Goal: Find specific page/section: Find specific page/section

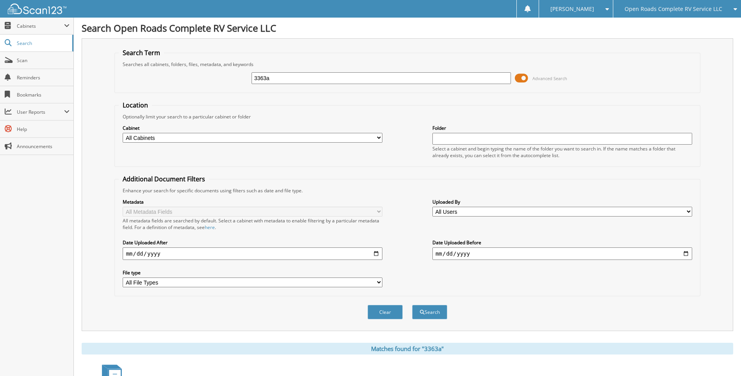
click at [637, 9] on span "Open Roads Complete RV Service LLC" at bounding box center [674, 9] width 98 height 5
click at [639, 24] on link "Jasper CDJR LLC" at bounding box center [678, 25] width 128 height 14
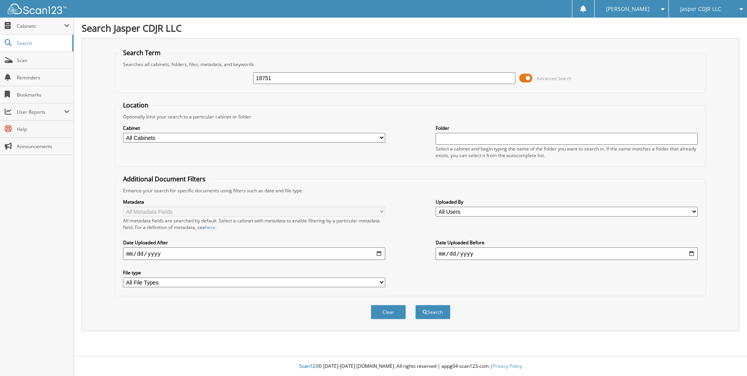
type input "18751"
click at [415, 305] on button "Search" at bounding box center [432, 312] width 35 height 14
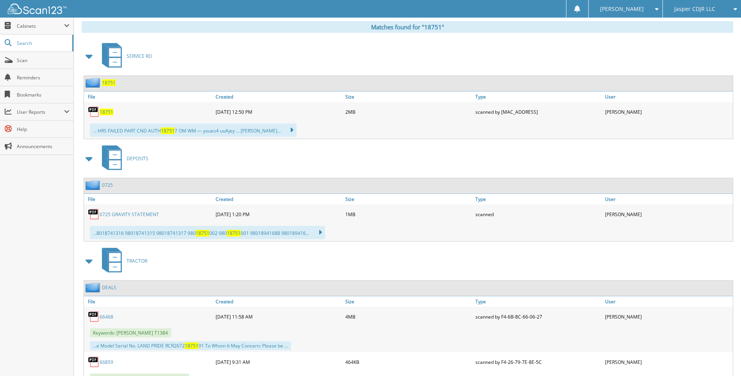
scroll to position [367, 0]
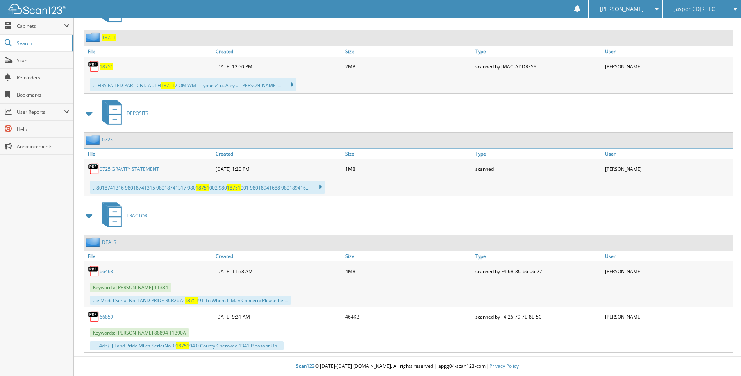
click at [93, 215] on span at bounding box center [89, 216] width 11 height 14
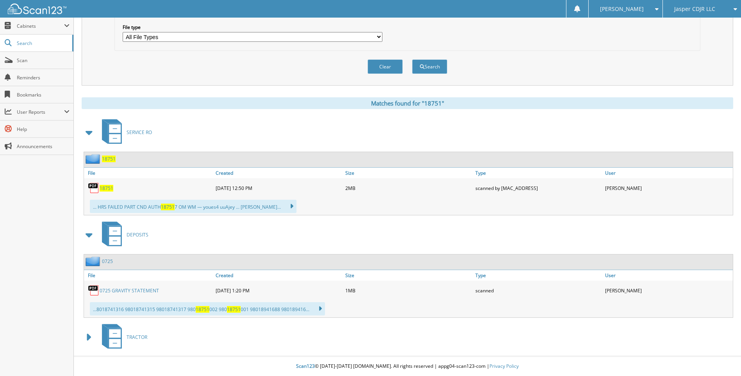
scroll to position [246, 0]
click at [91, 136] on span at bounding box center [89, 132] width 11 height 14
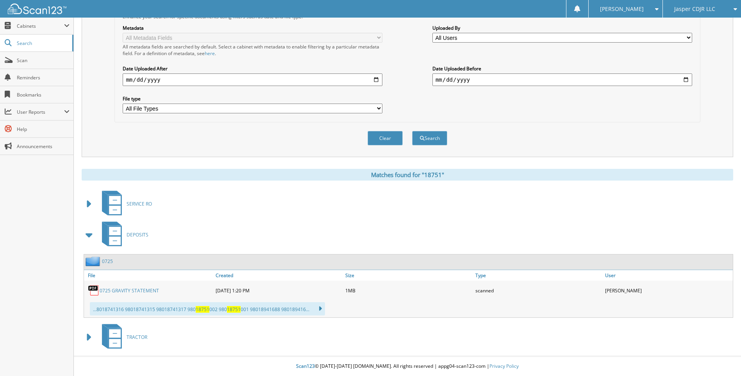
scroll to position [96, 0]
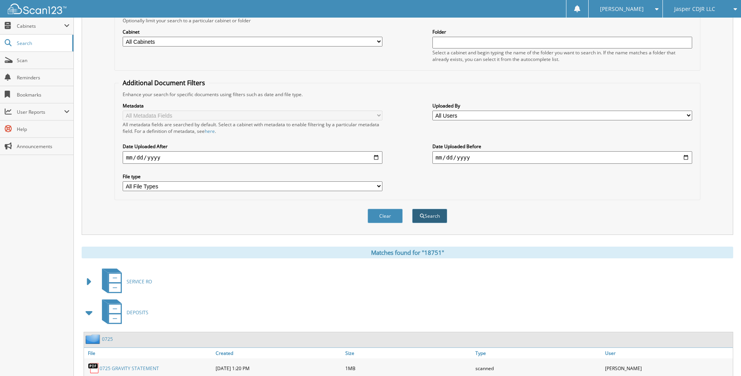
click at [435, 215] on button "Search" at bounding box center [429, 216] width 35 height 14
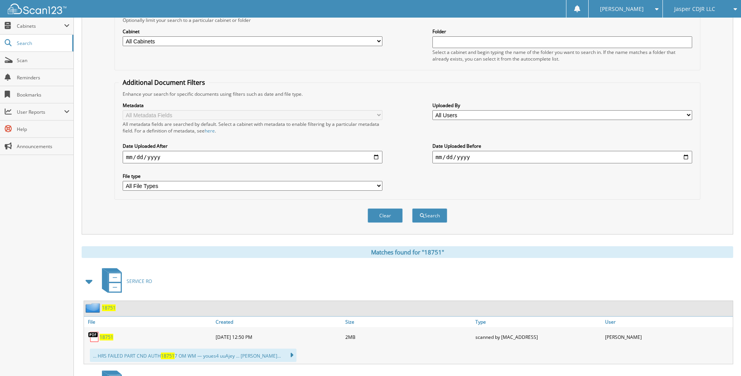
scroll to position [55, 0]
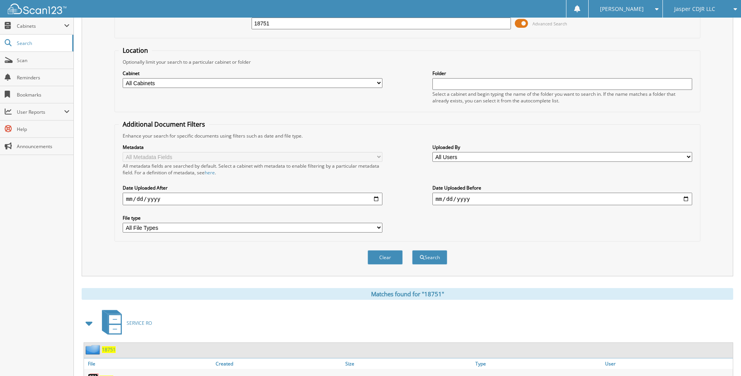
click at [274, 225] on select "All File Types PDF XLSX" at bounding box center [253, 228] width 260 height 10
select select "pdf"
click at [123, 223] on select "All File Types PDF XLSX" at bounding box center [253, 228] width 260 height 10
click at [476, 161] on select "All Users Andrew Austin Angie Millsapps Ashley Clanton Ashley Clanton Bill Harr…" at bounding box center [563, 157] width 260 height 10
select select "37863"
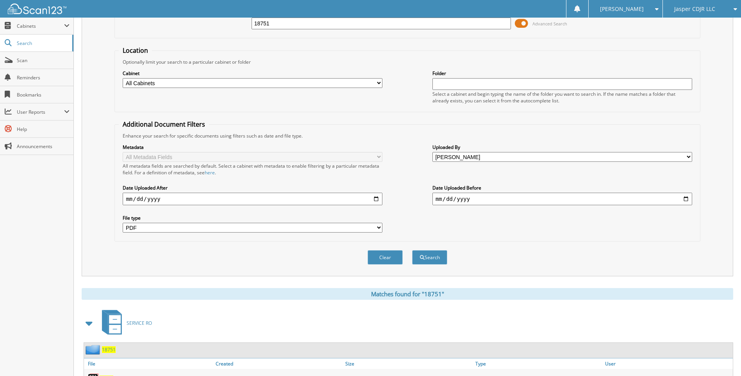
click at [433, 152] on select "All Users Andrew Austin Angie Millsapps Ashley Clanton Ashley Clanton Bill Harr…" at bounding box center [563, 157] width 260 height 10
click at [444, 260] on button "Search" at bounding box center [429, 257] width 35 height 14
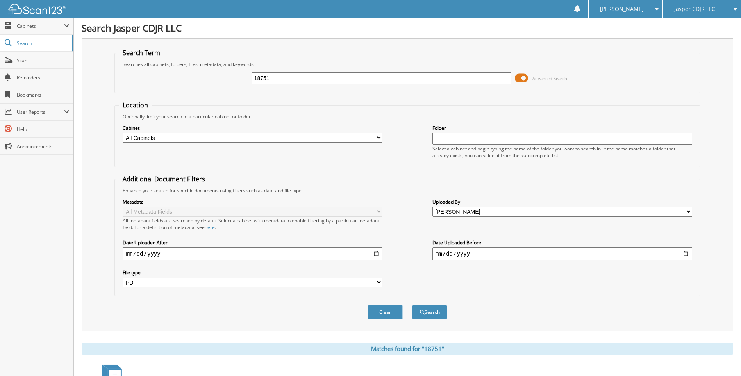
select select "pdf"
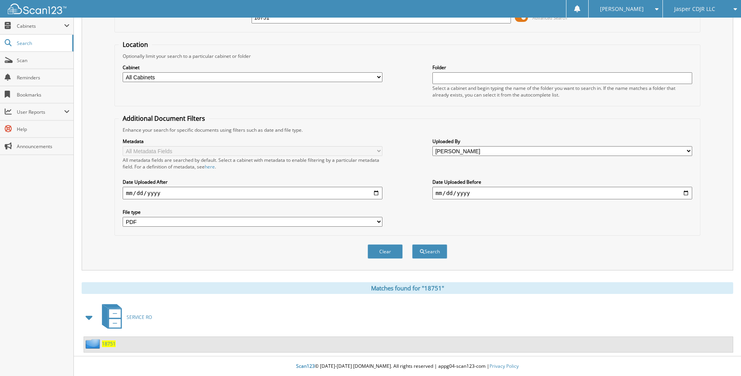
click at [106, 345] on span "18751" at bounding box center [109, 343] width 14 height 7
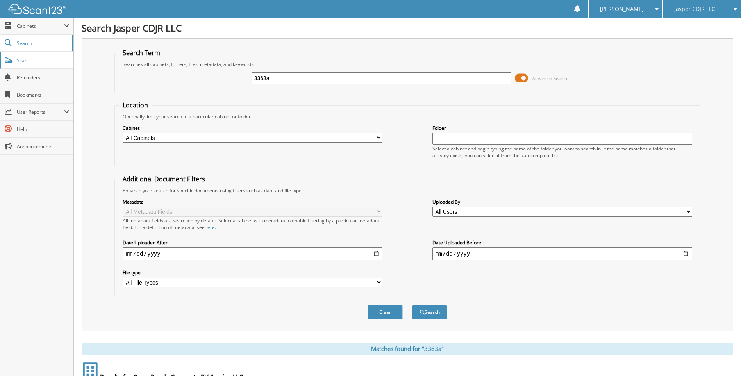
click at [33, 59] on span "Scan" at bounding box center [43, 60] width 53 height 7
